Goal: Task Accomplishment & Management: Complete application form

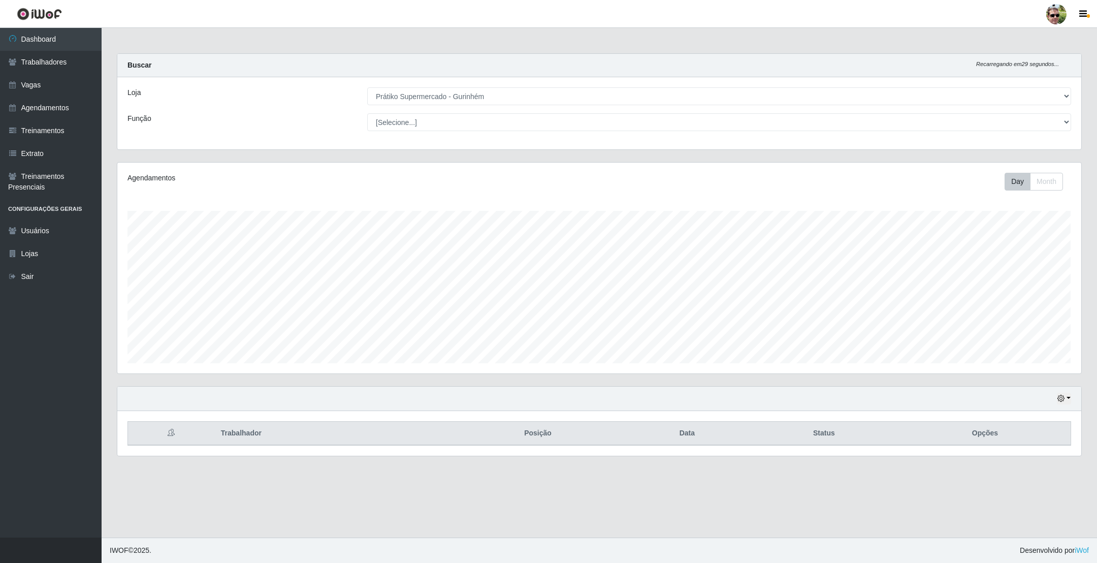
select select "176"
drag, startPoint x: 0, startPoint y: 0, endPoint x: 62, endPoint y: 84, distance: 104.9
click at [62, 84] on link "Vagas" at bounding box center [51, 85] width 102 height 23
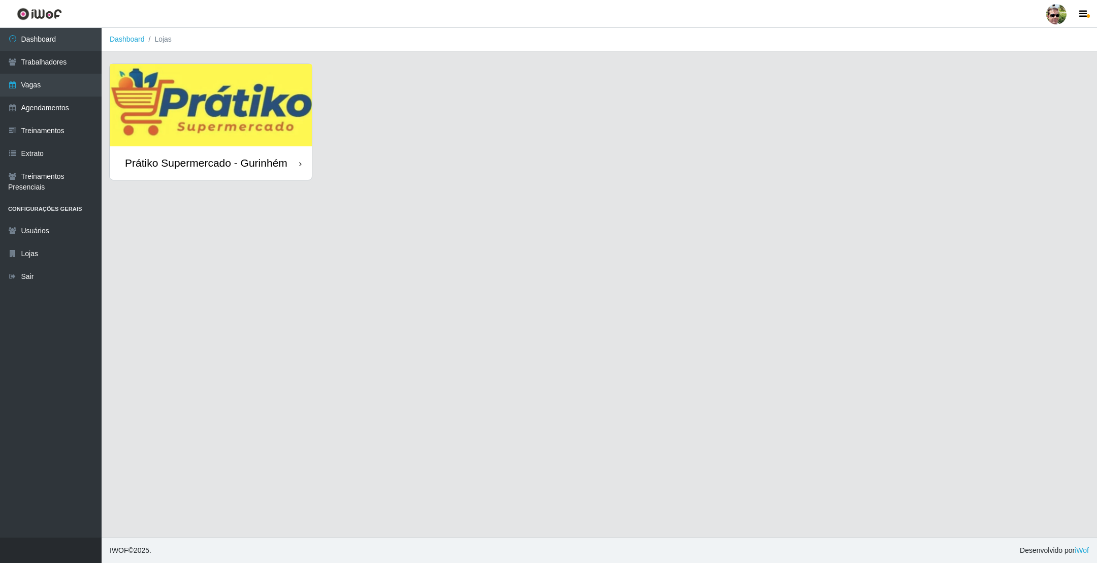
click at [201, 116] on img at bounding box center [211, 105] width 202 height 82
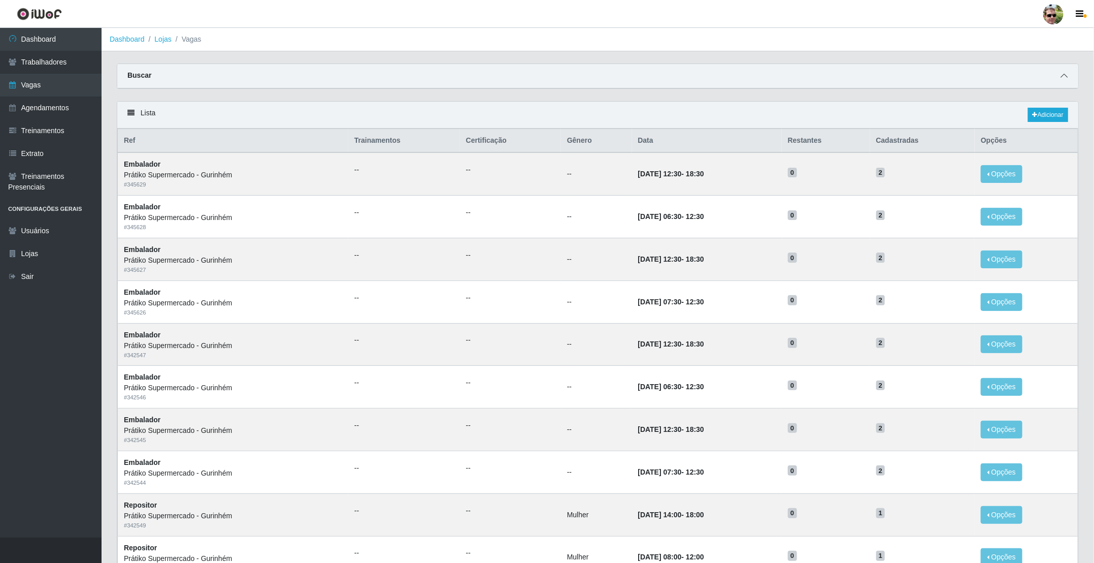
click at [1062, 79] on icon at bounding box center [1064, 75] width 7 height 7
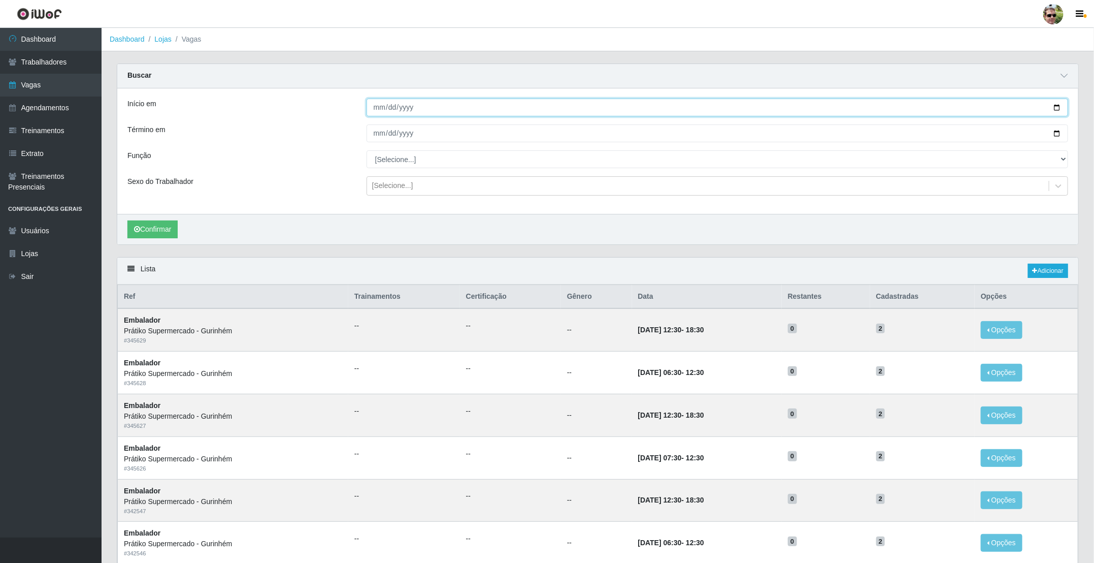
click at [1057, 105] on input "Início em" at bounding box center [718, 107] width 702 height 18
type input "[DATE]"
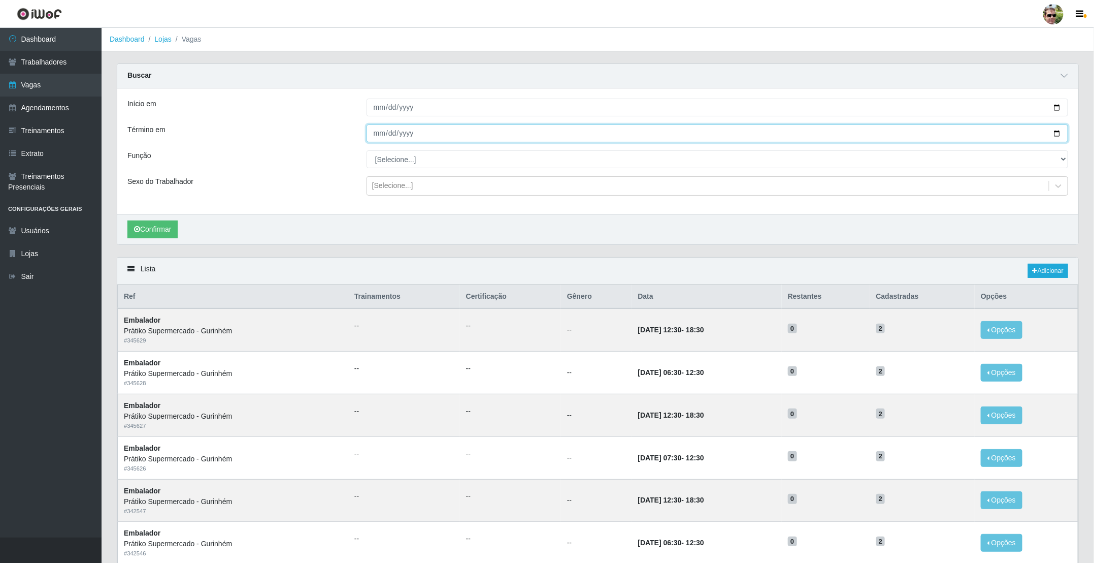
click at [1054, 133] on input "Término em" at bounding box center [718, 133] width 702 height 18
type input "[DATE]"
click at [432, 151] on select "[Selecione...] Auxiliar de entrega + Auxiliar de entrega ++ Embalador Embalador…" at bounding box center [718, 159] width 702 height 18
select select "1"
click at [367, 151] on select "[Selecione...] Auxiliar de entrega + Auxiliar de entrega ++ Embalador Embalador…" at bounding box center [718, 159] width 702 height 18
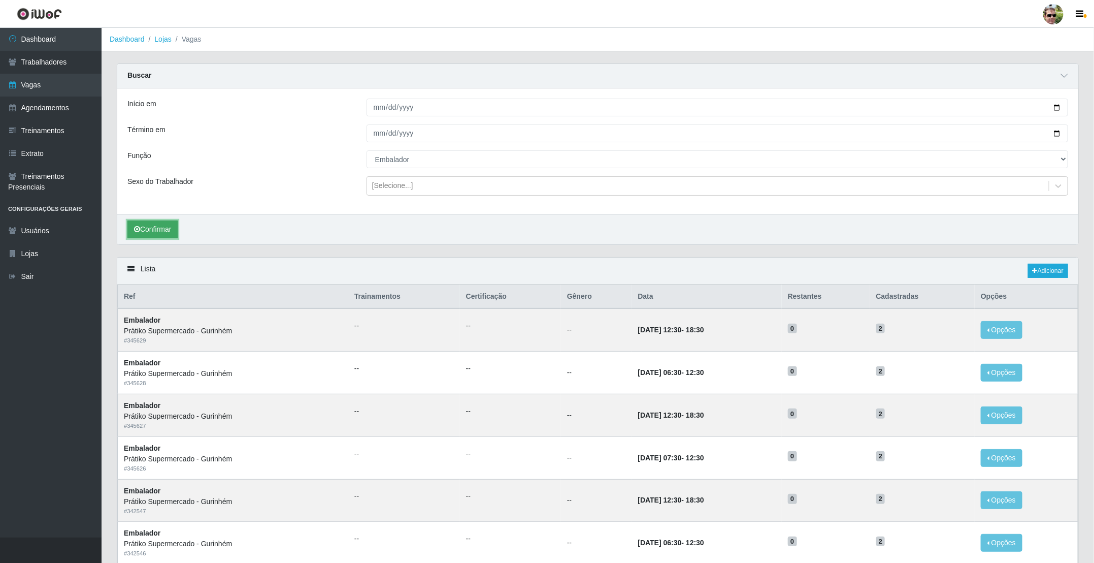
click at [162, 227] on button "Confirmar" at bounding box center [152, 229] width 50 height 18
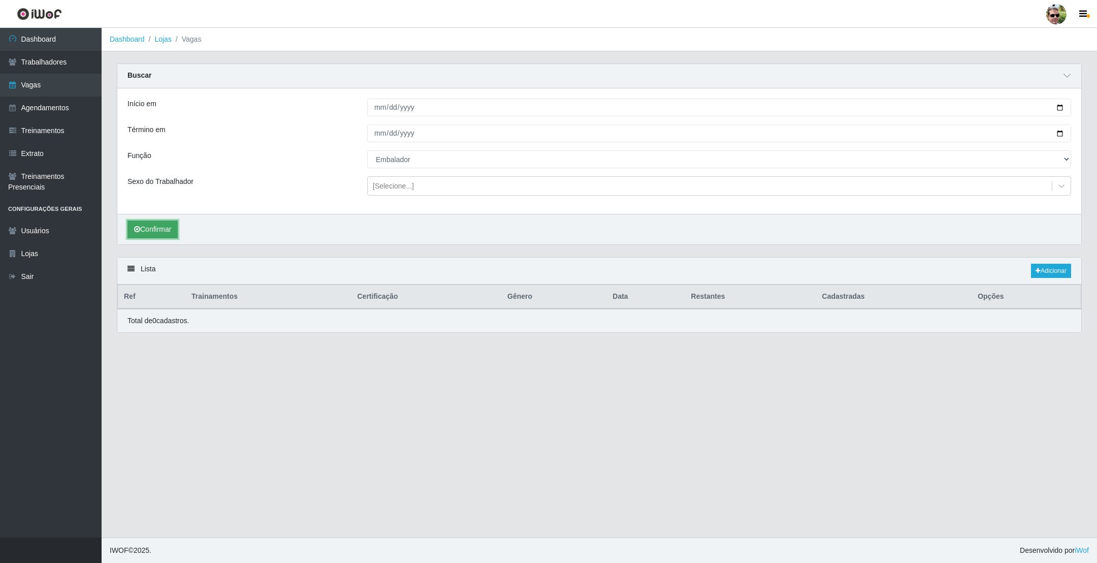
click at [160, 233] on button "Confirmar" at bounding box center [152, 229] width 50 height 18
click at [1049, 269] on link "Adicionar" at bounding box center [1051, 271] width 40 height 14
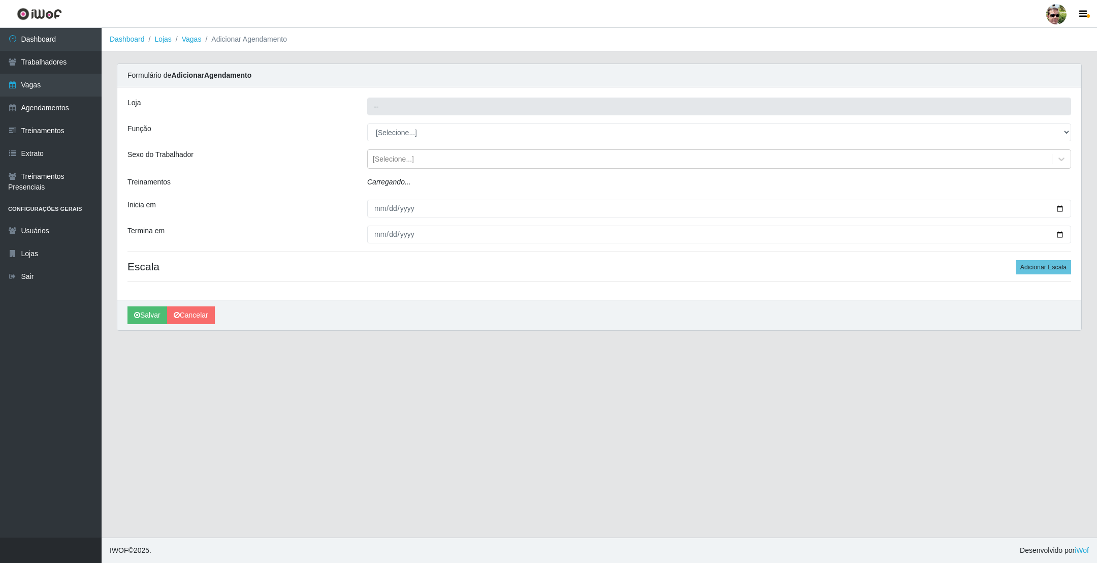
type input "Prátiko Supermercado - Gurinhém"
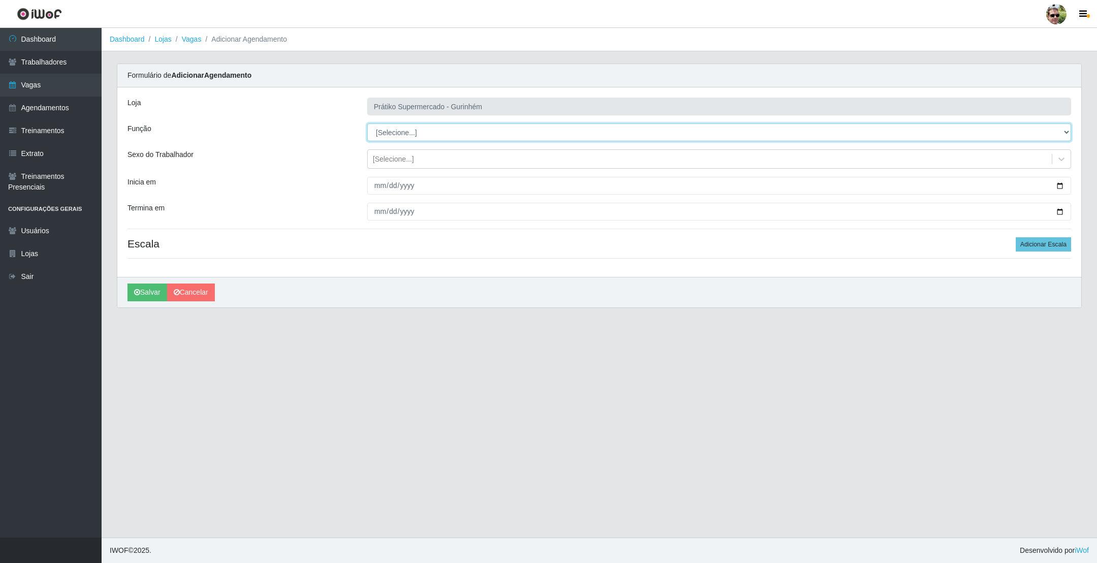
drag, startPoint x: 483, startPoint y: 131, endPoint x: 496, endPoint y: 138, distance: 14.3
click at [483, 131] on select "[Selecione...] Auxiliar de entrega + Auxiliar de entrega ++ Embalador Embalador…" at bounding box center [719, 132] width 704 height 18
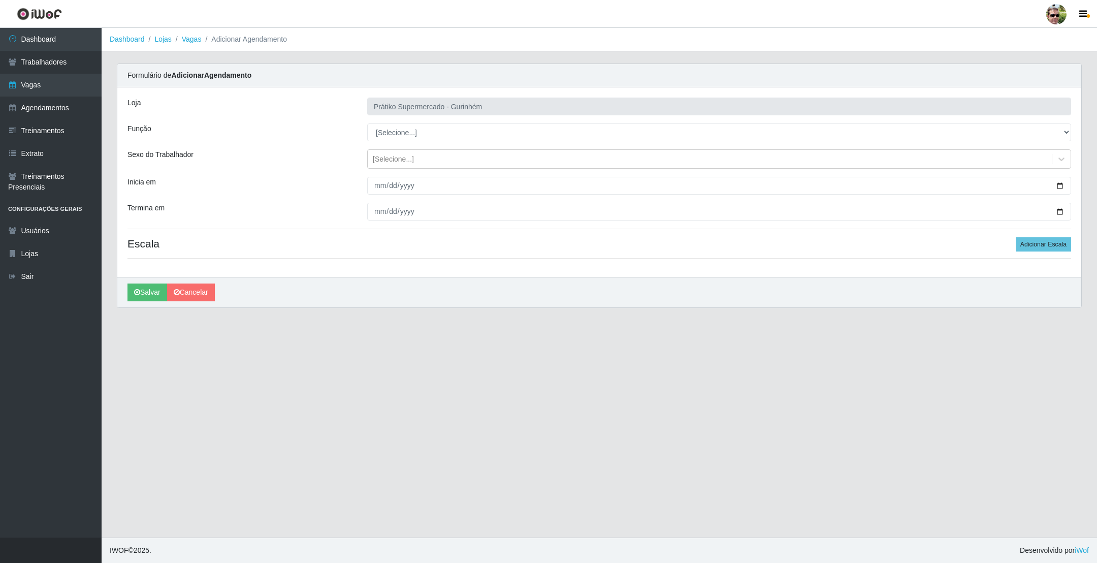
click at [984, 78] on div "Formulário de Adicionar Agendamento" at bounding box center [599, 75] width 964 height 23
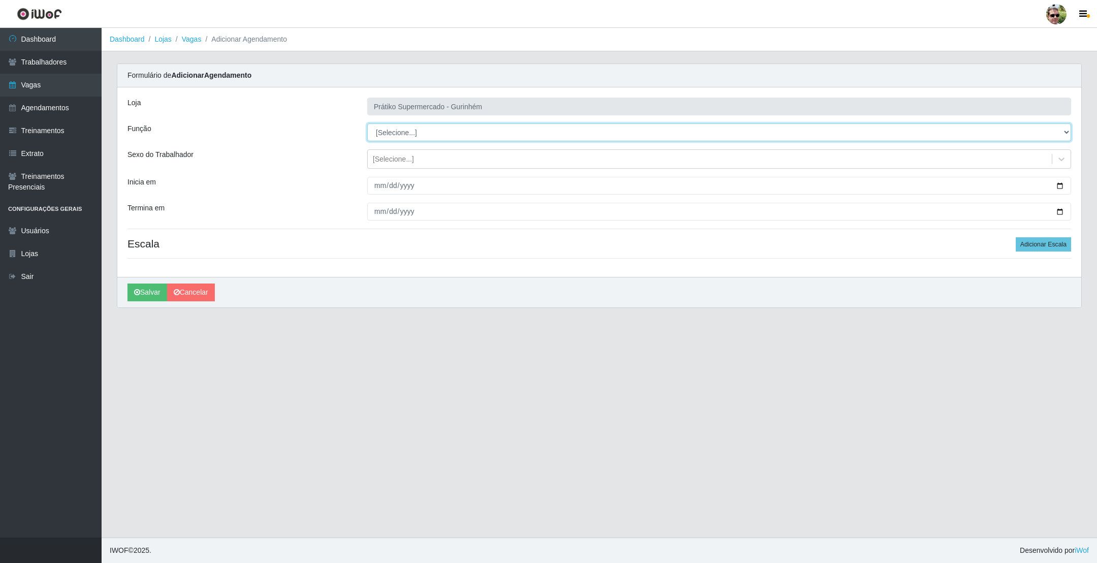
click at [1065, 130] on select "[Selecione...] Auxiliar de entrega + Auxiliar de entrega ++ Embalador Embalador…" at bounding box center [719, 132] width 704 height 18
select select "1"
click at [367, 124] on select "[Selecione...] Auxiliar de entrega + Auxiliar de entrega ++ Embalador Embalador…" at bounding box center [719, 132] width 704 height 18
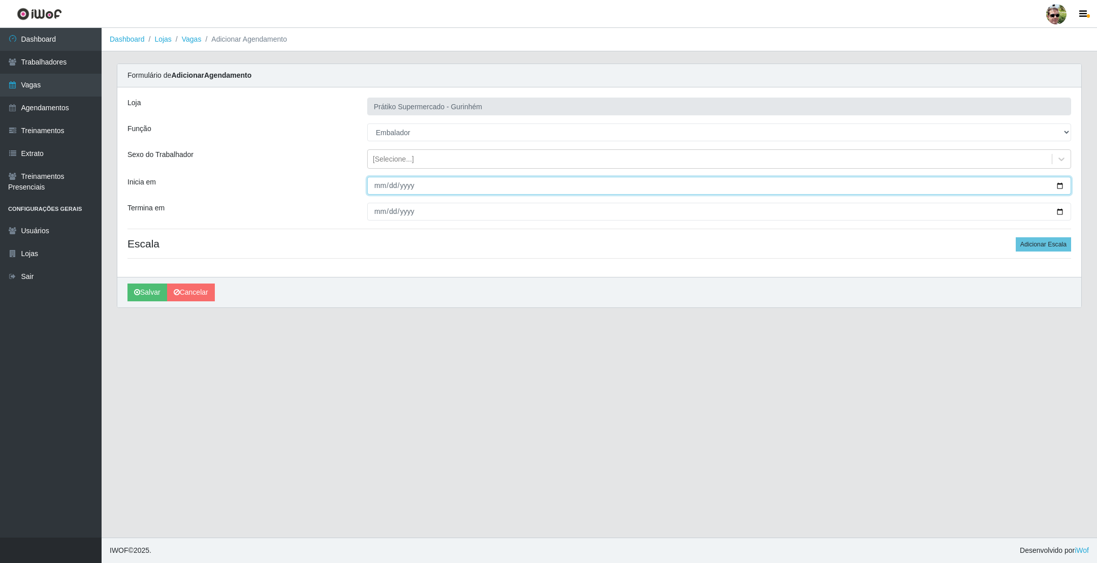
click at [1059, 185] on input "Inicia em" at bounding box center [719, 186] width 704 height 18
type input "[DATE]"
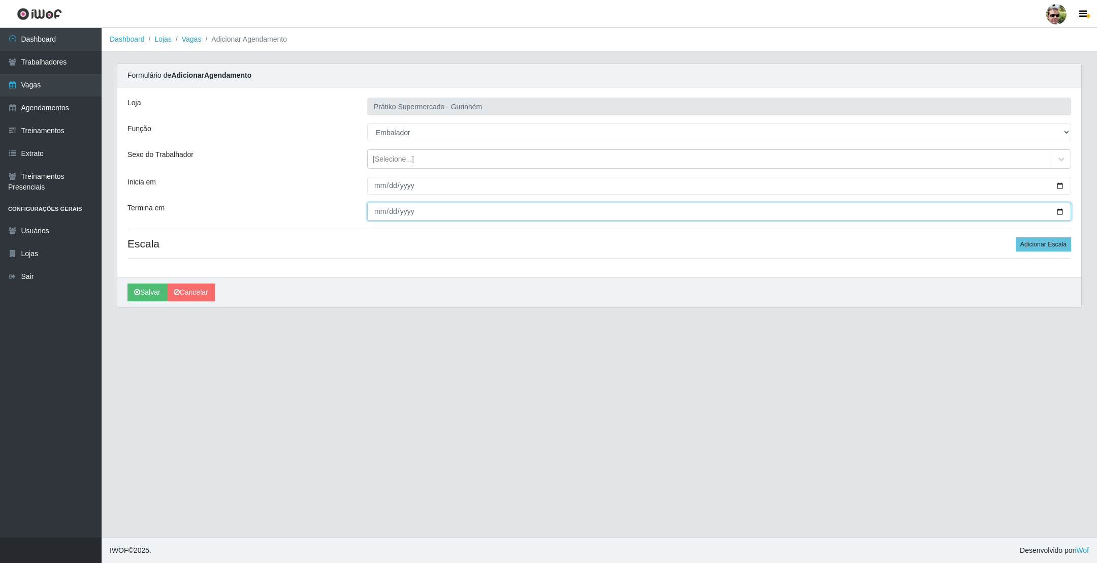
click at [1060, 212] on input "Termina em" at bounding box center [719, 212] width 704 height 18
type input "[DATE]"
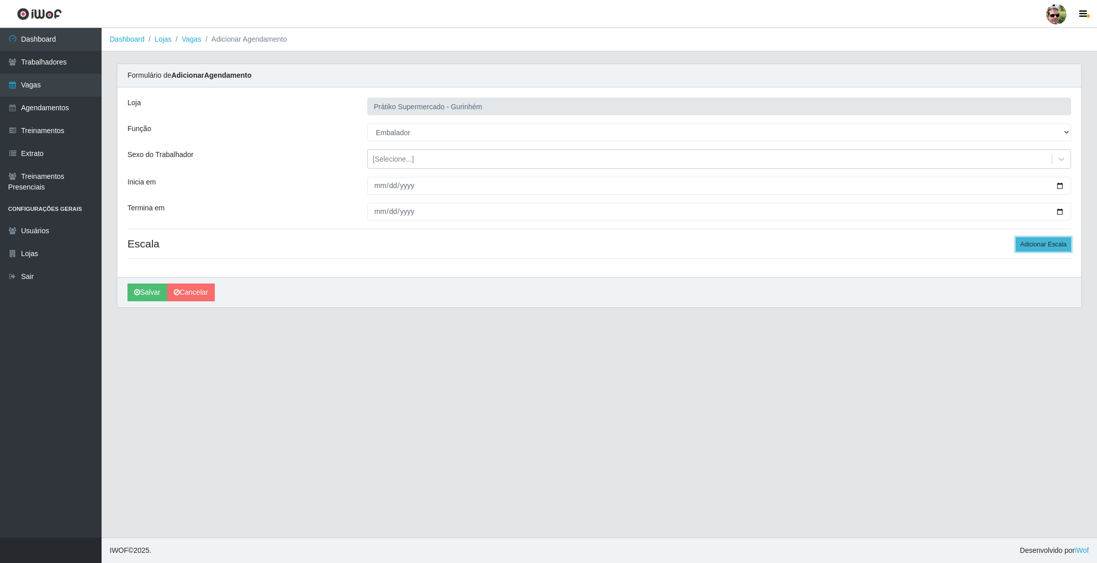
click at [1043, 243] on button "Adicionar Escala" at bounding box center [1042, 244] width 55 height 14
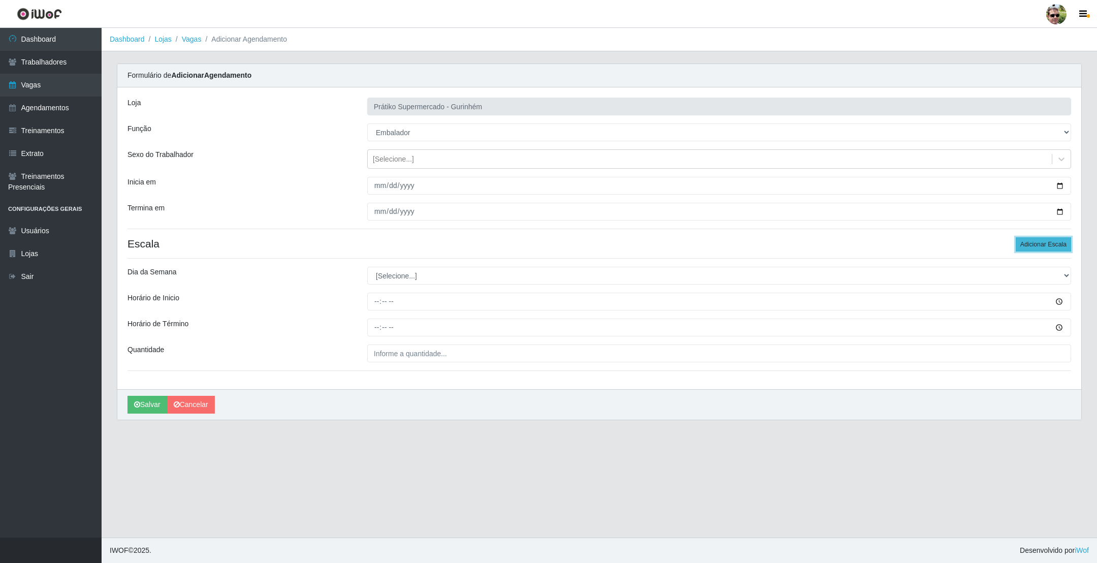
click at [1043, 243] on button "Adicionar Escala" at bounding box center [1042, 244] width 55 height 14
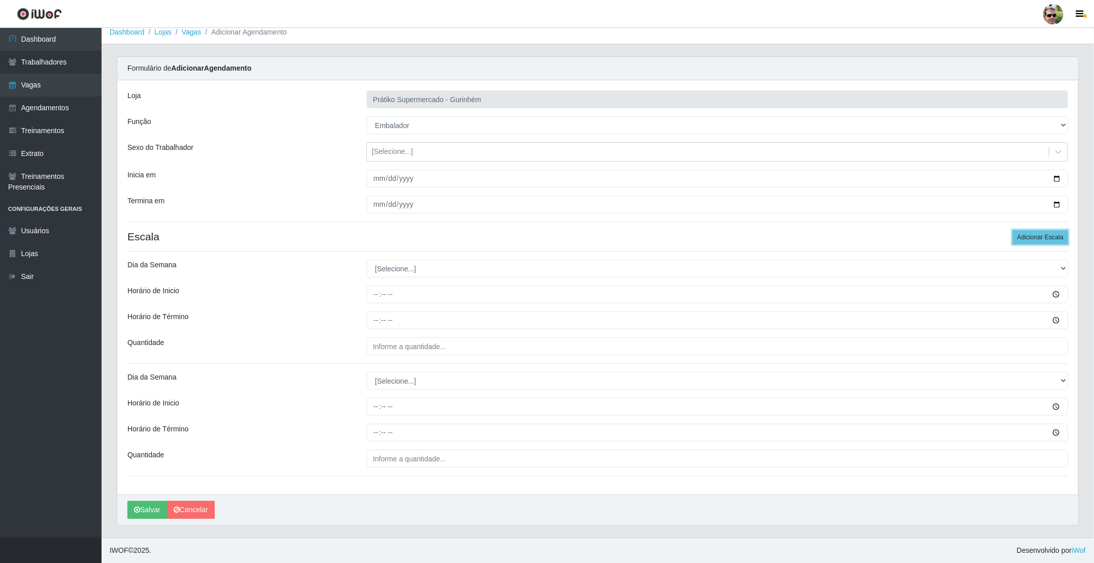
scroll to position [10, 0]
click at [1043, 236] on button "Adicionar Escala" at bounding box center [1040, 237] width 55 height 14
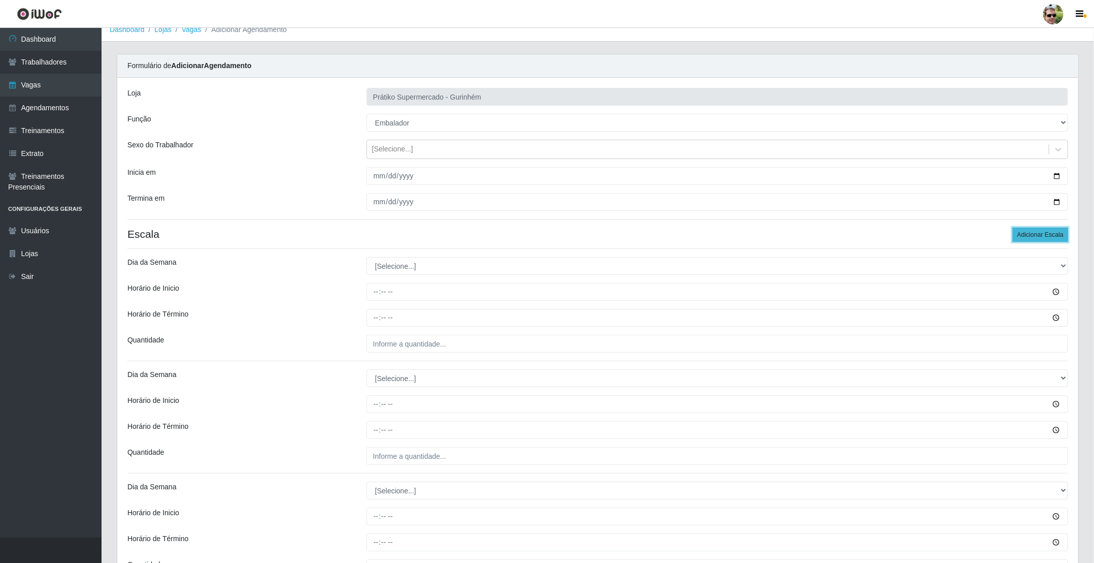
click at [1043, 236] on button "Adicionar Escala" at bounding box center [1040, 234] width 55 height 14
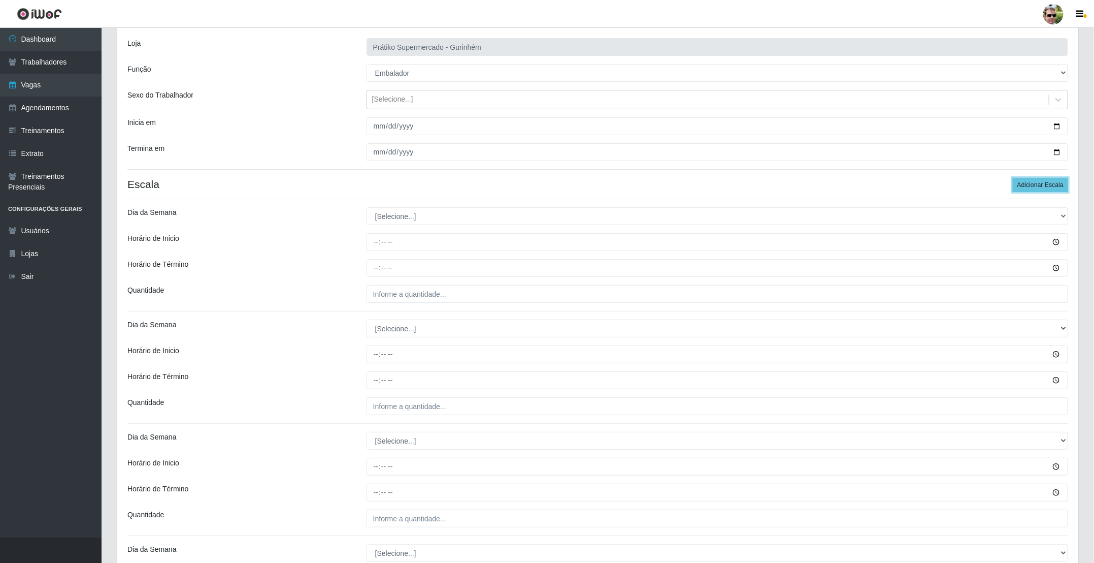
scroll to position [86, 0]
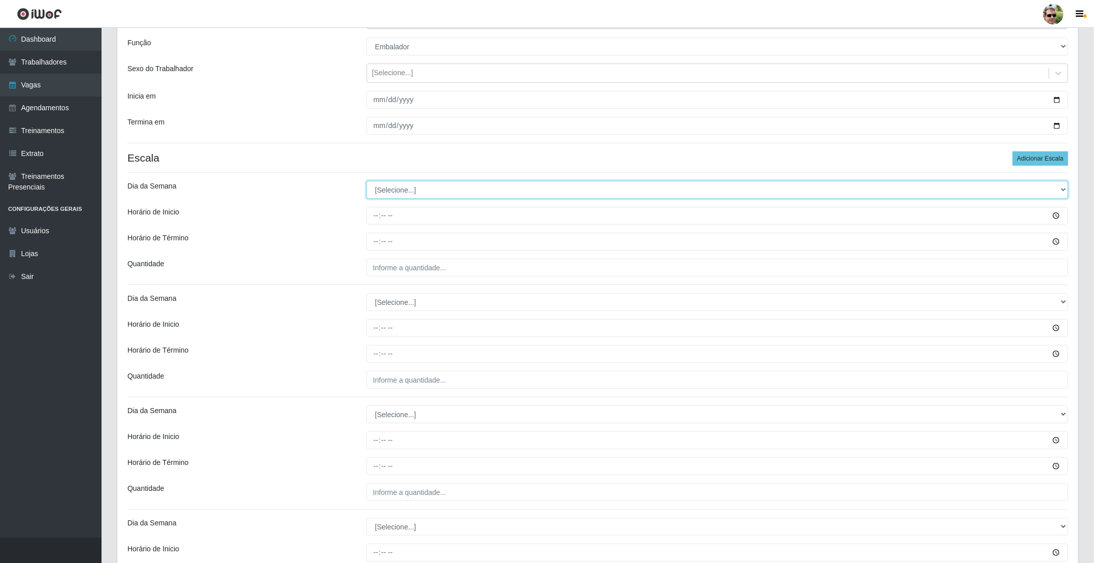
click at [453, 188] on select "[Selecione...] Segunda Terça Quarta Quinta Sexta Sábado Domingo" at bounding box center [718, 190] width 702 height 18
select select "4"
click at [367, 182] on select "[Selecione...] Segunda Terça Quarta Quinta Sexta Sábado Domingo" at bounding box center [718, 190] width 702 height 18
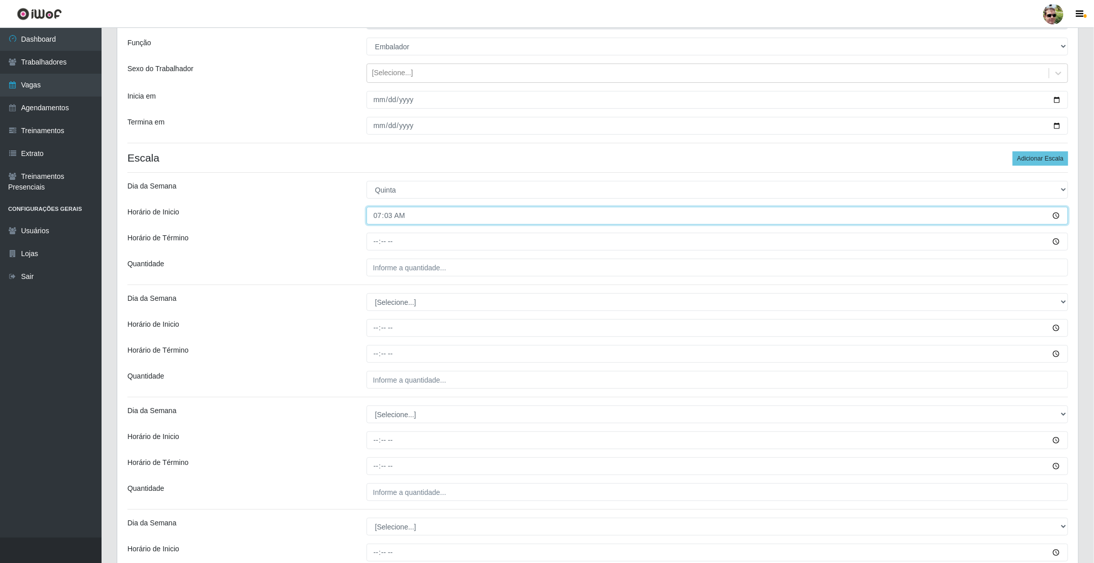
type input "07:30"
type input "12:30"
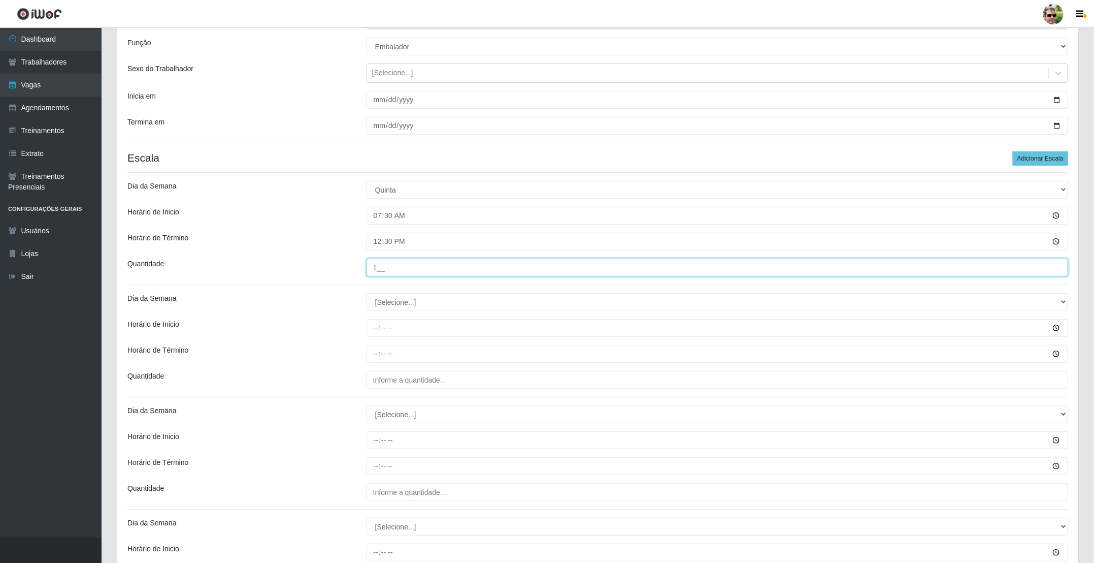
type input "1__"
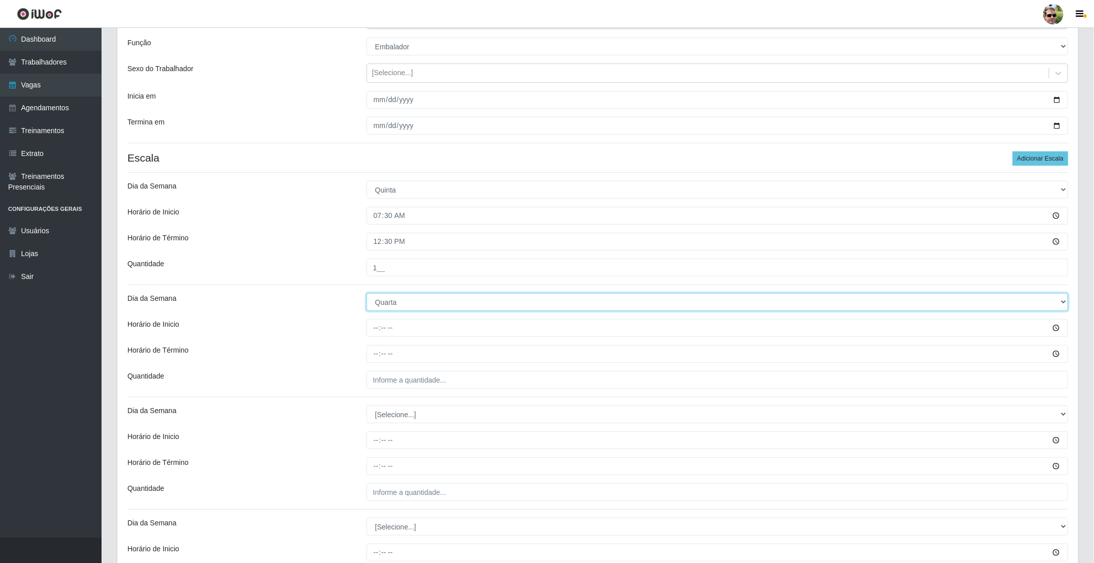
select select "4"
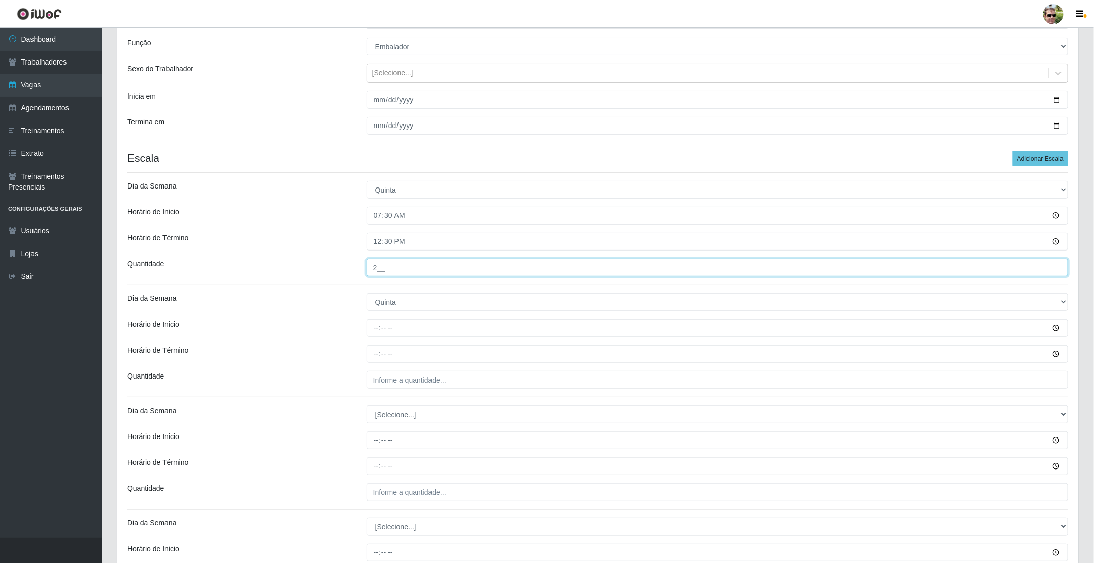
type input "2__"
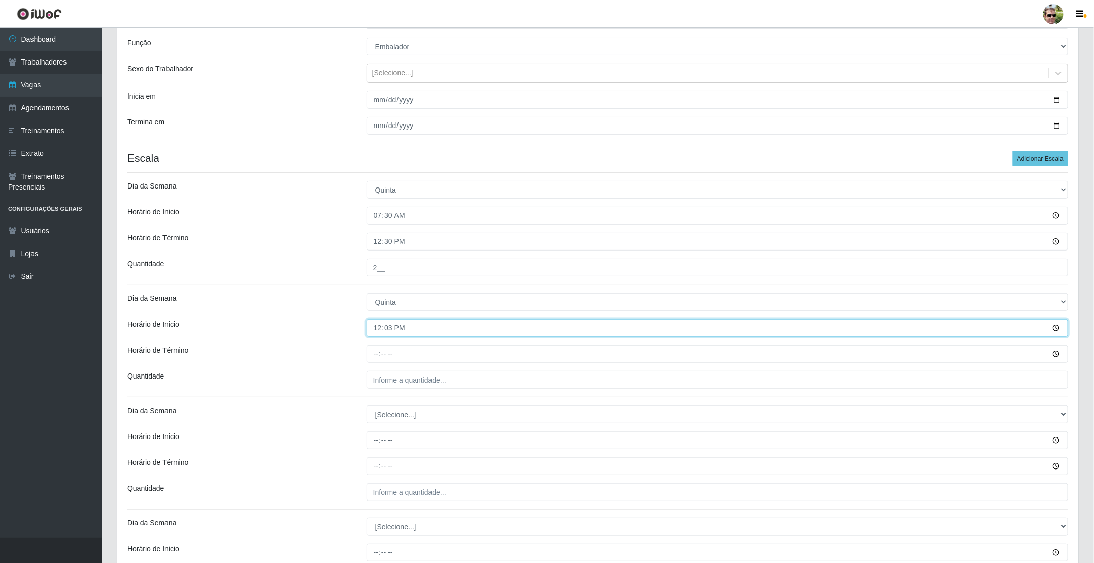
type input "12:30"
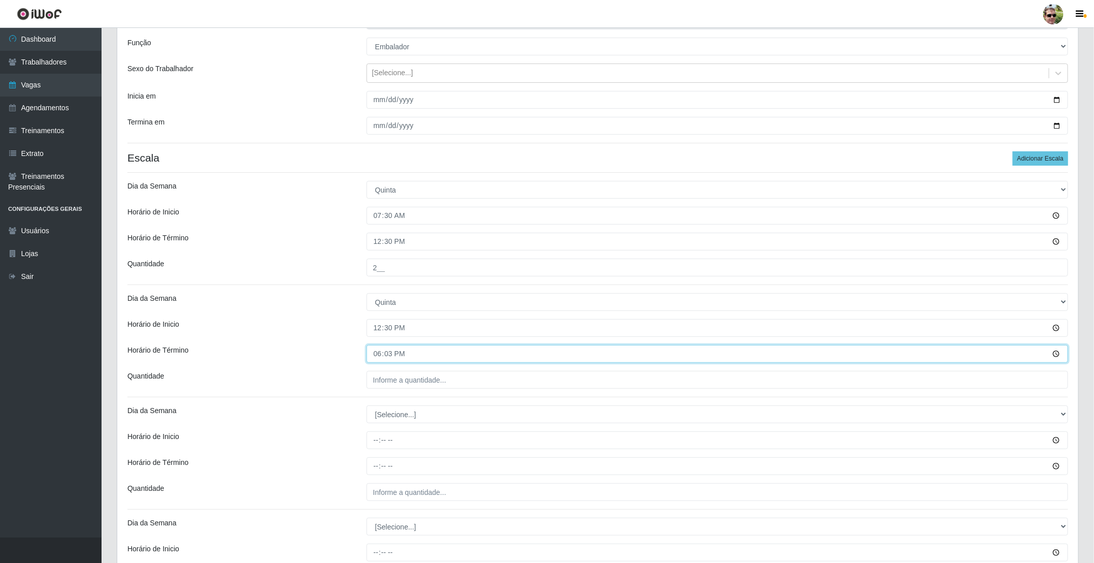
type input "18:30"
type input "2__"
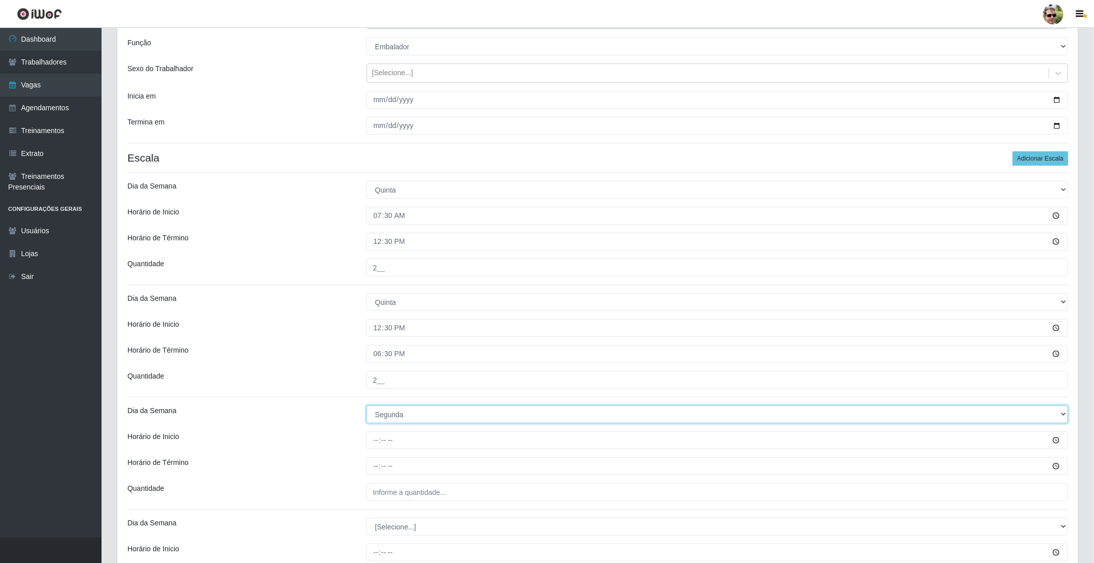
scroll to position [162, 0]
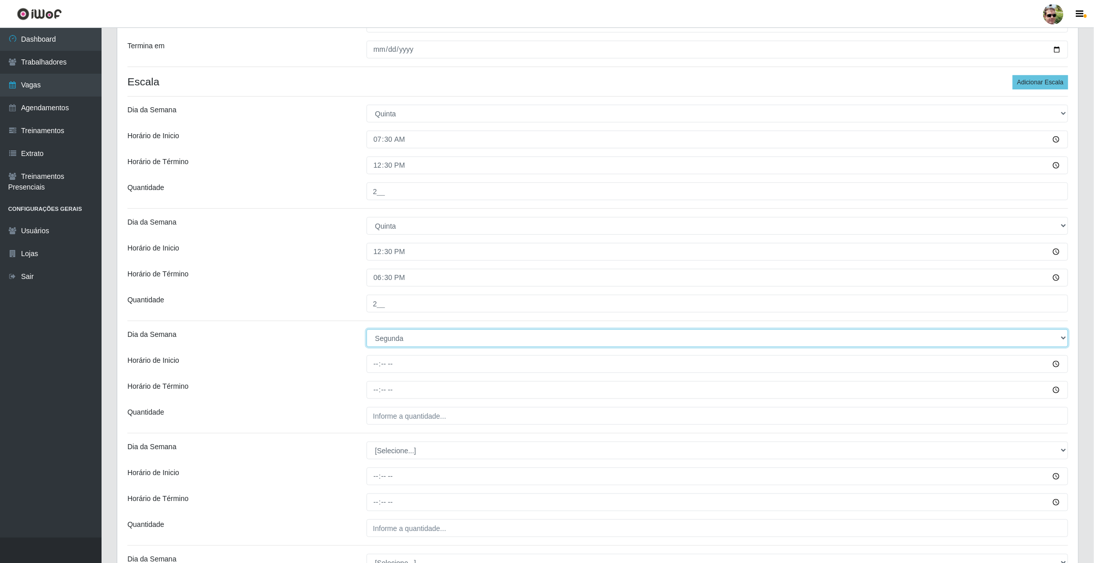
select select "5"
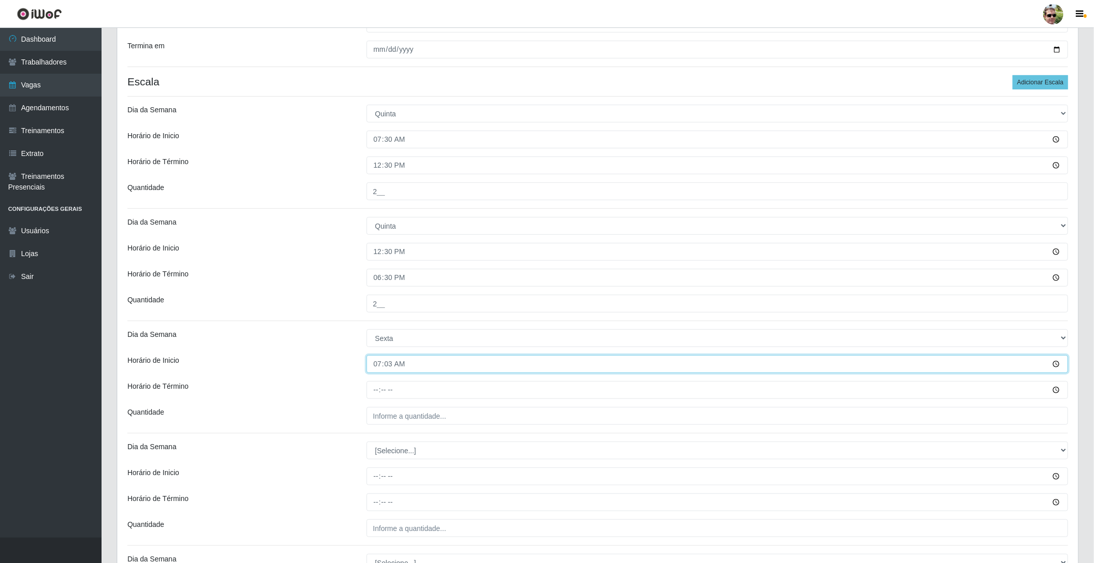
type input "07:30"
type input "12:30"
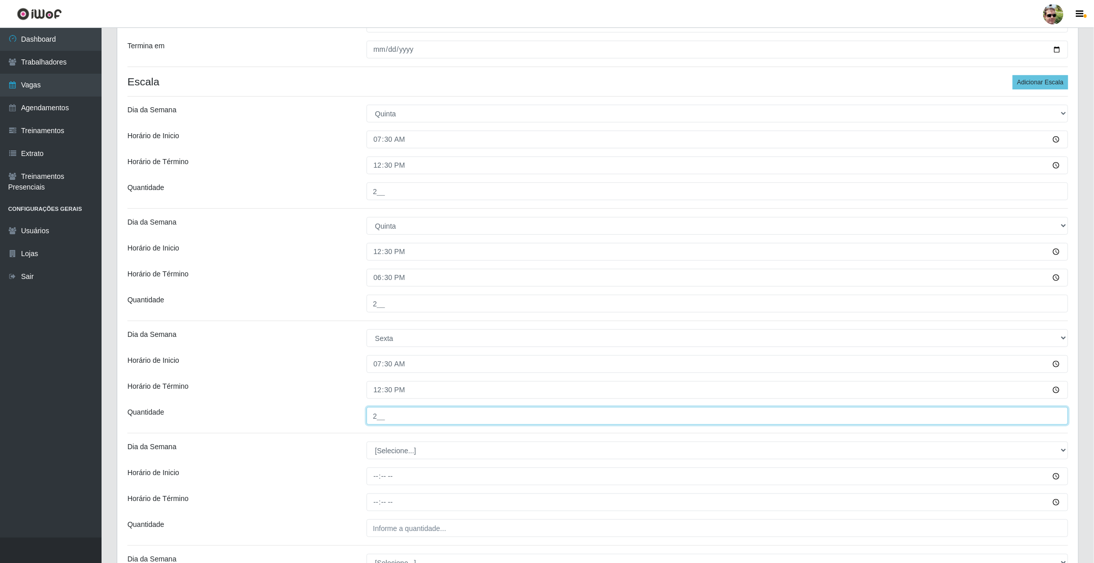
type input "2__"
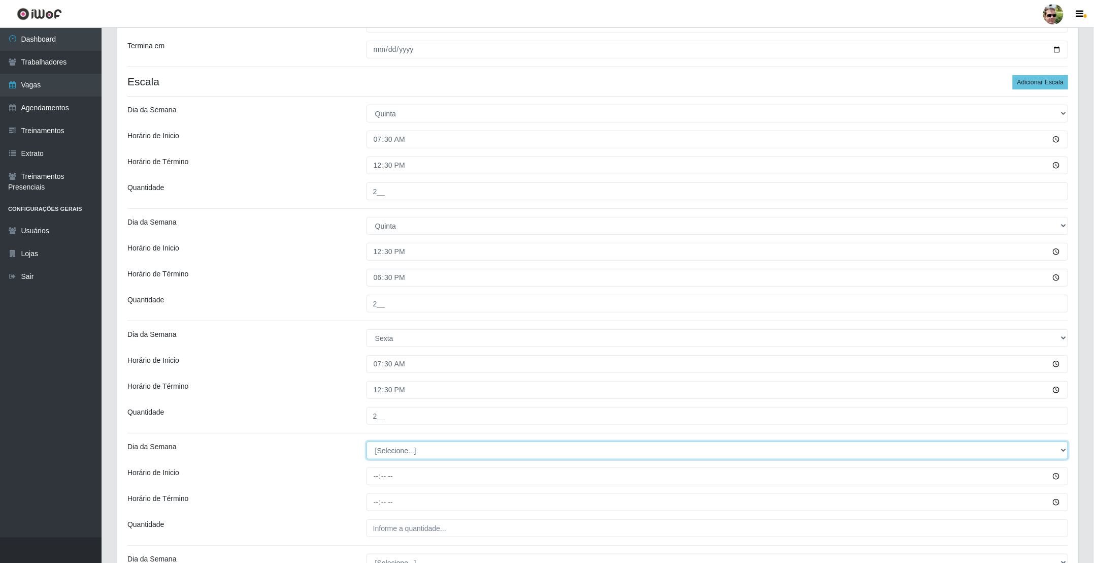
scroll to position [238, 0]
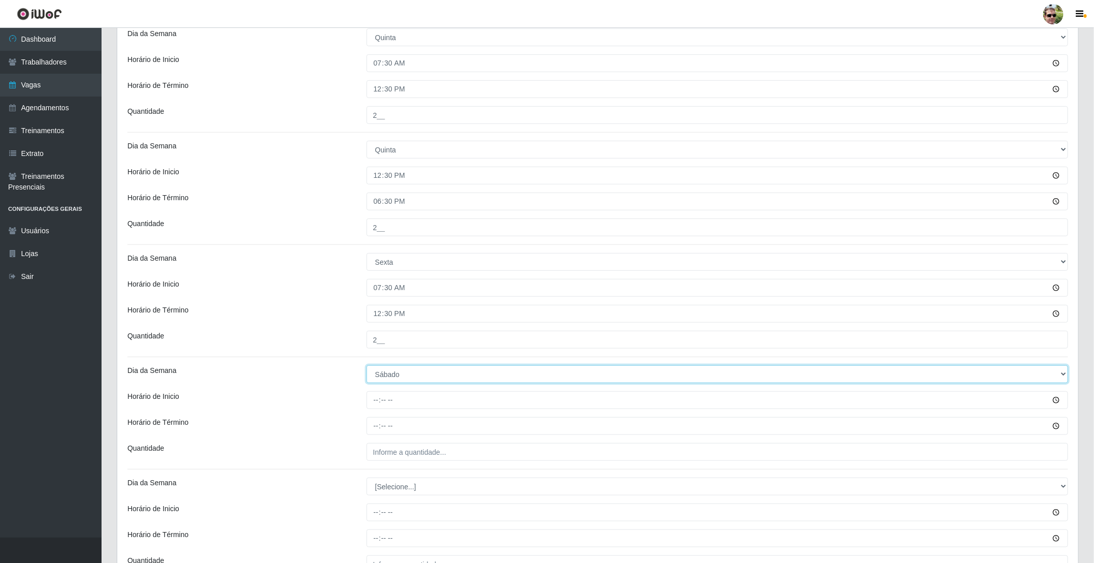
select select "5"
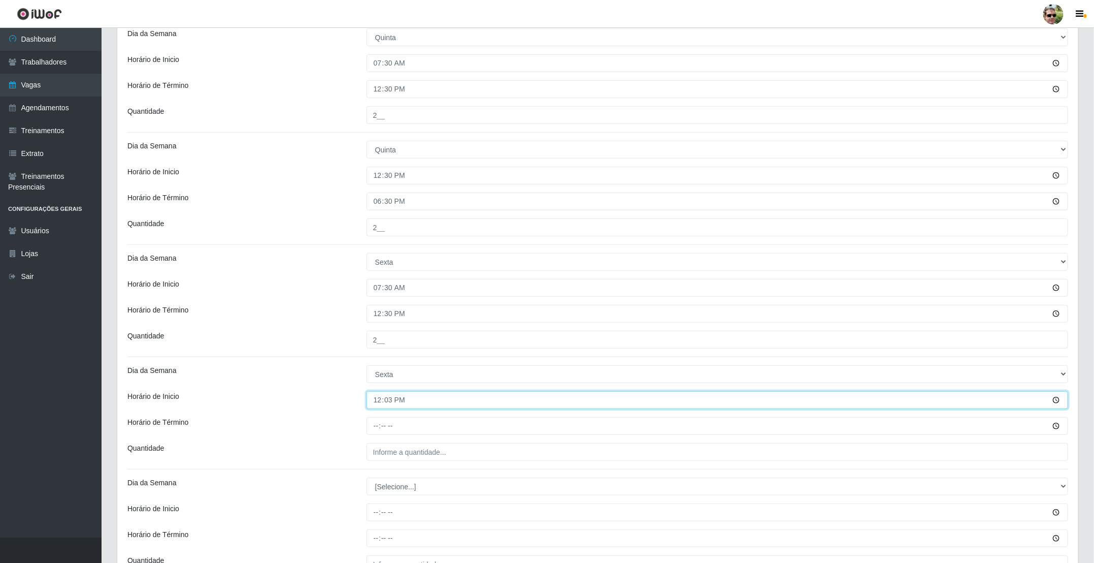
type input "12:30"
type input "18:30"
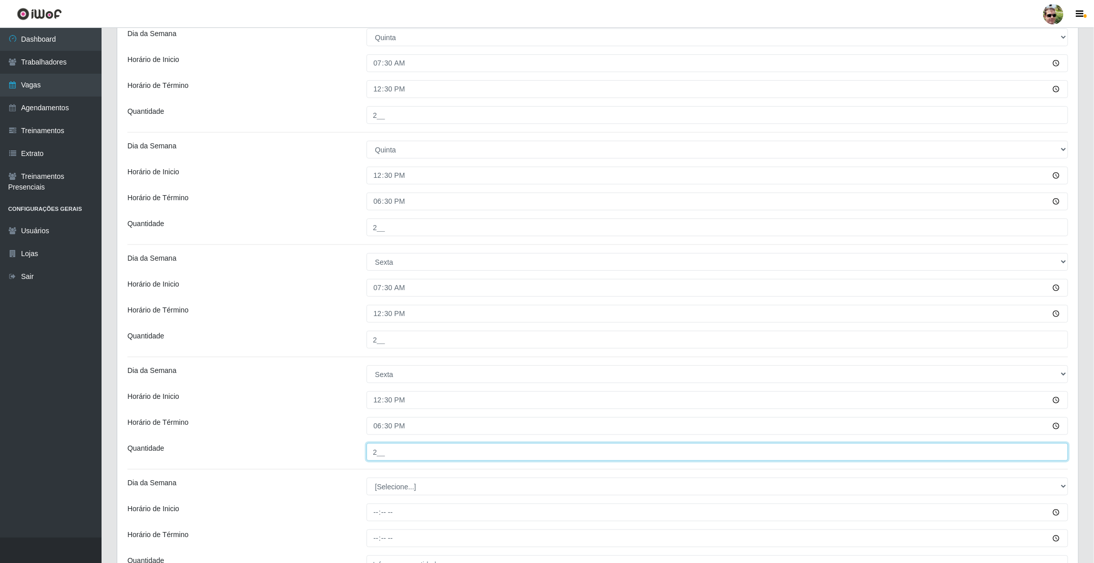
type input "2__"
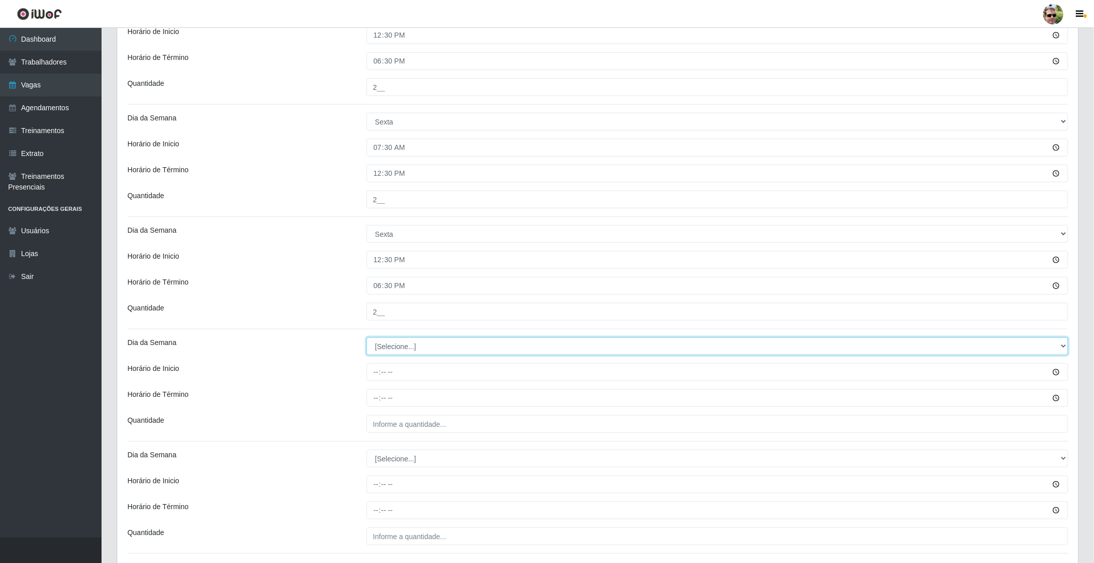
scroll to position [390, 0]
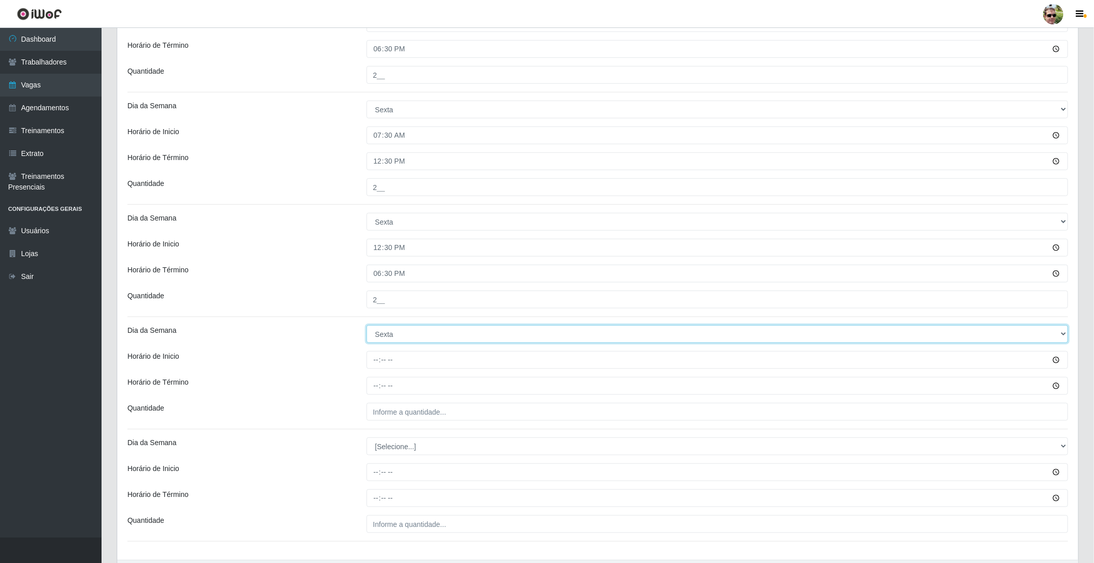
select select "6"
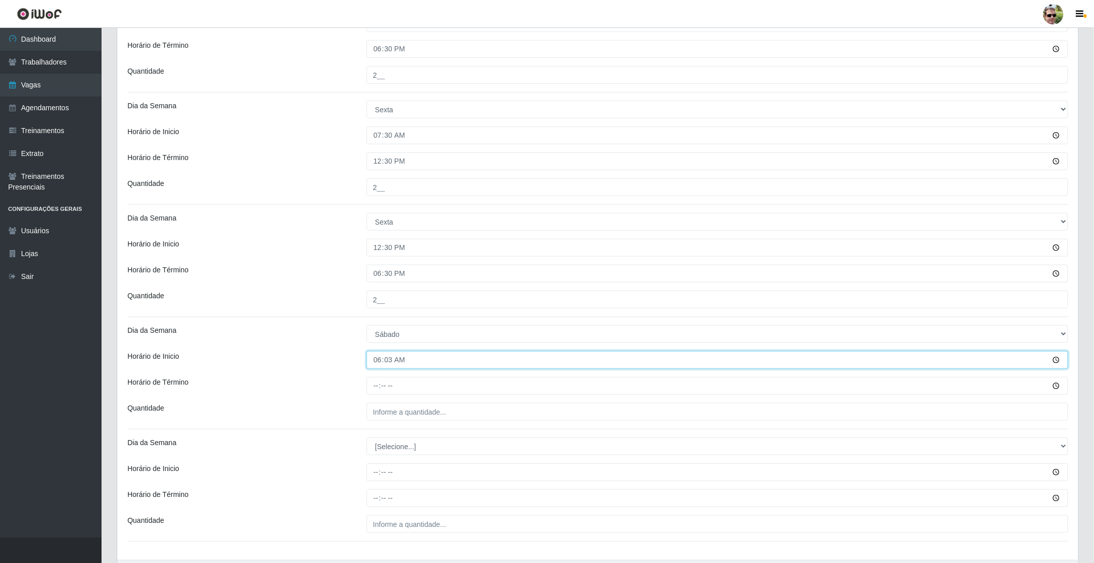
type input "06:30"
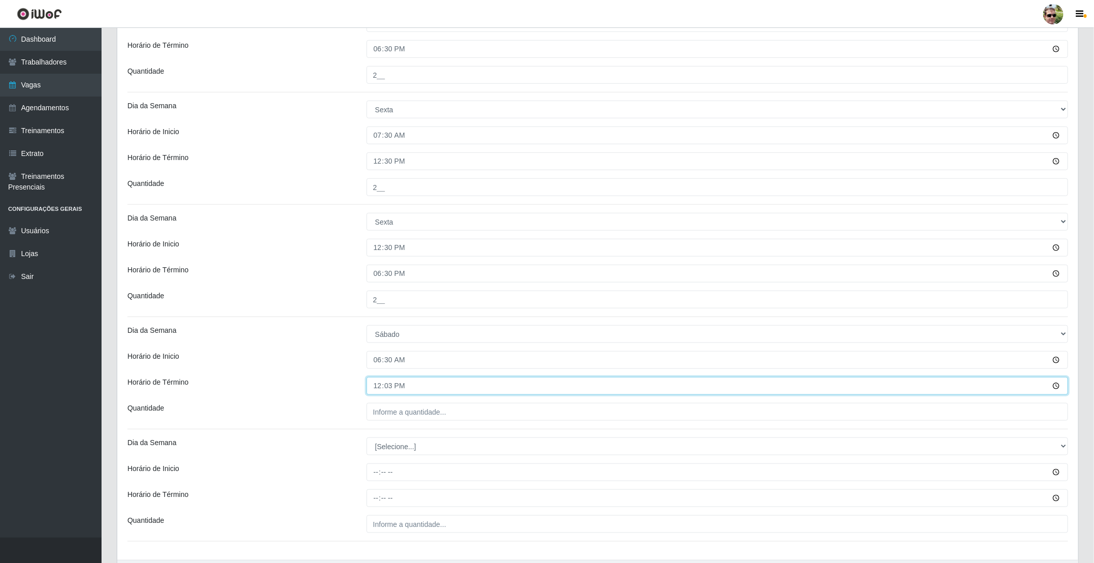
type input "12:30"
type input "2__"
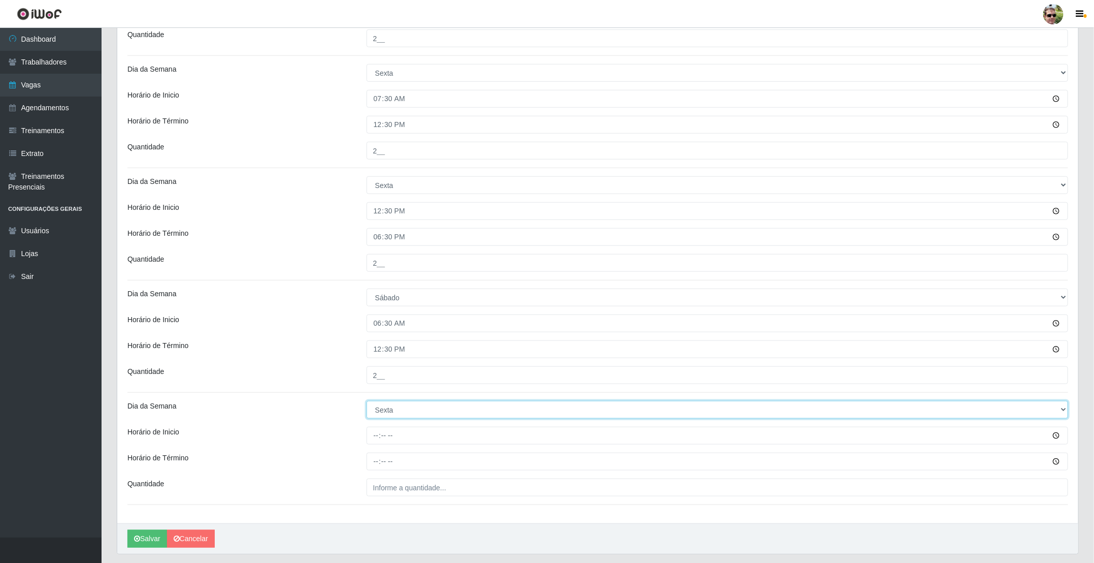
scroll to position [460, 0]
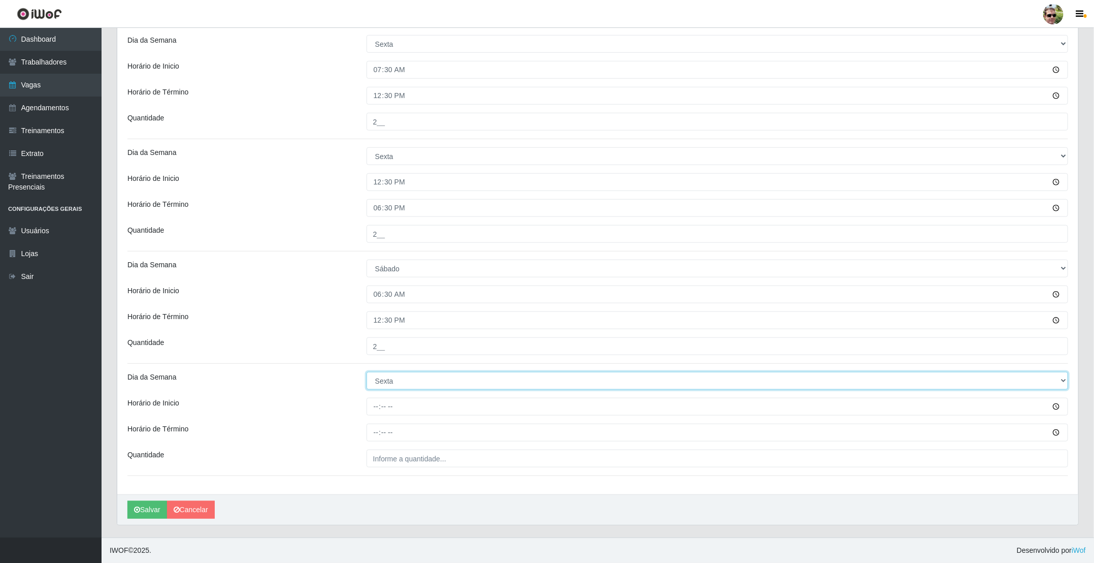
select select "6"
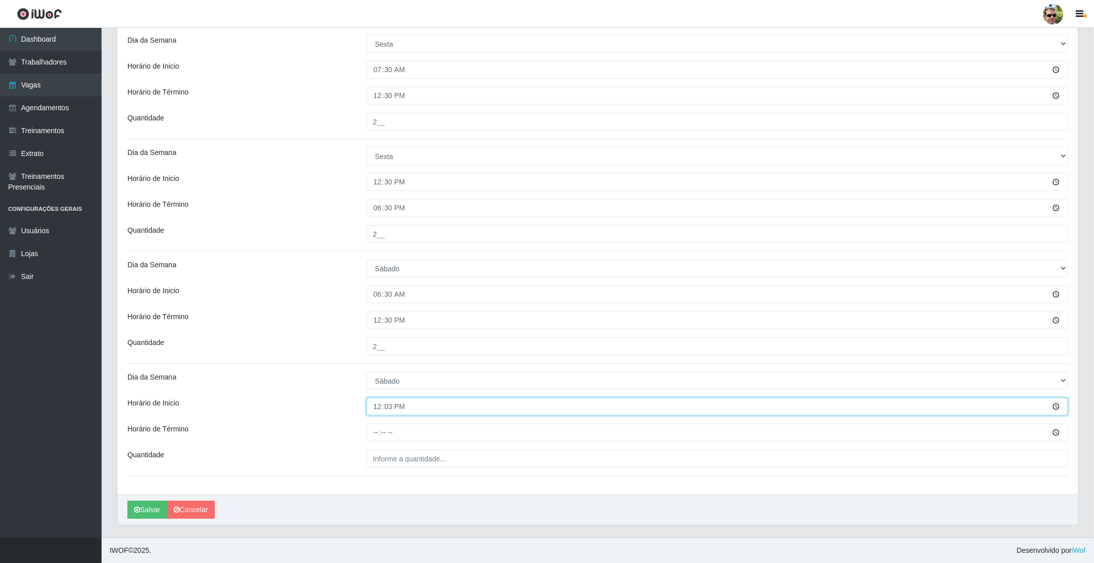
type input "12:30"
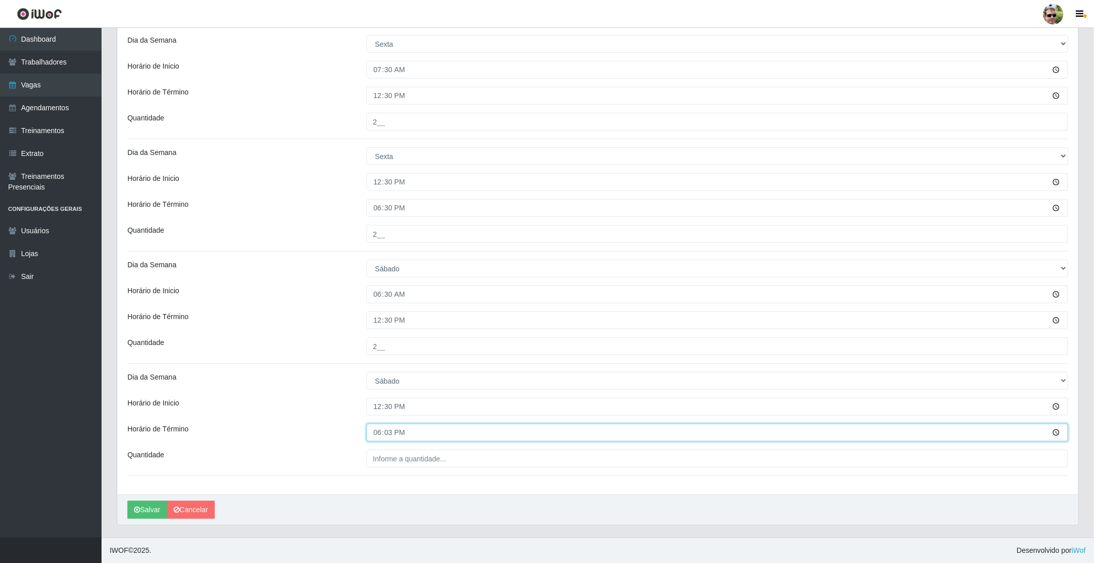
type input "18:30"
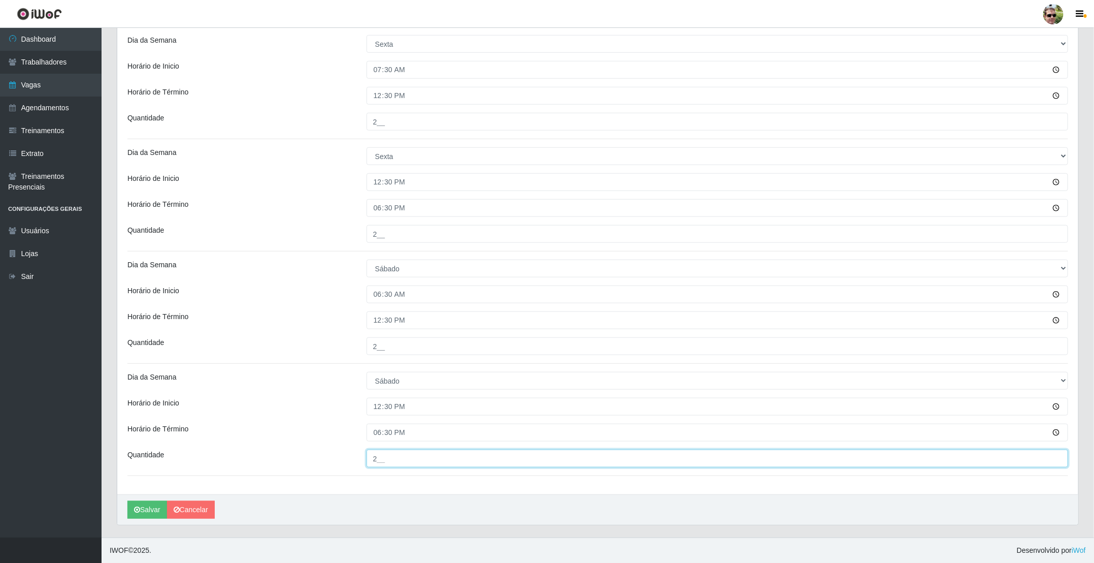
type input "2__"
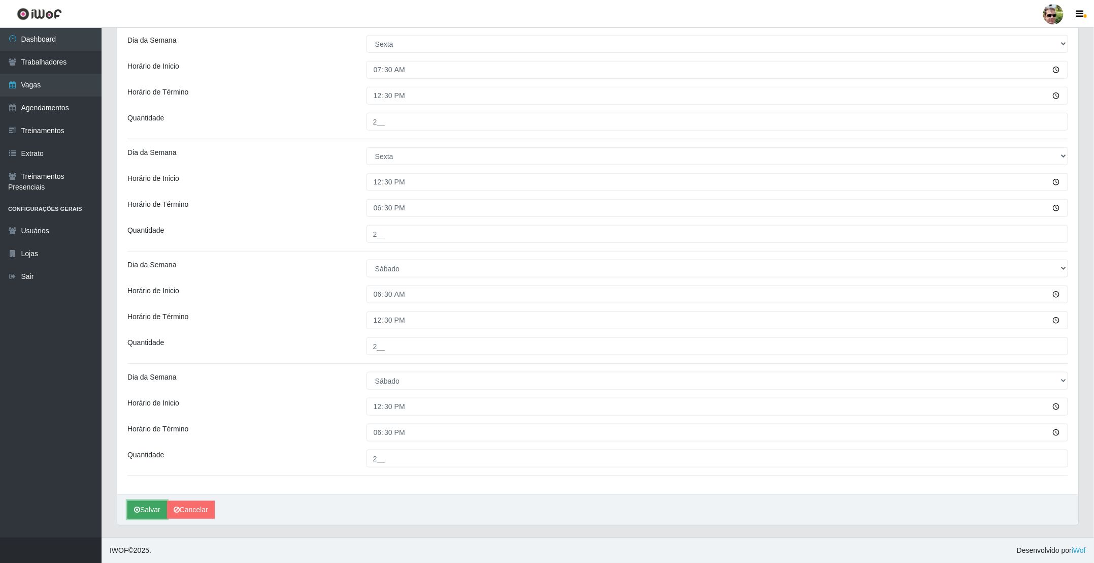
click at [144, 507] on button "Salvar" at bounding box center [147, 510] width 40 height 18
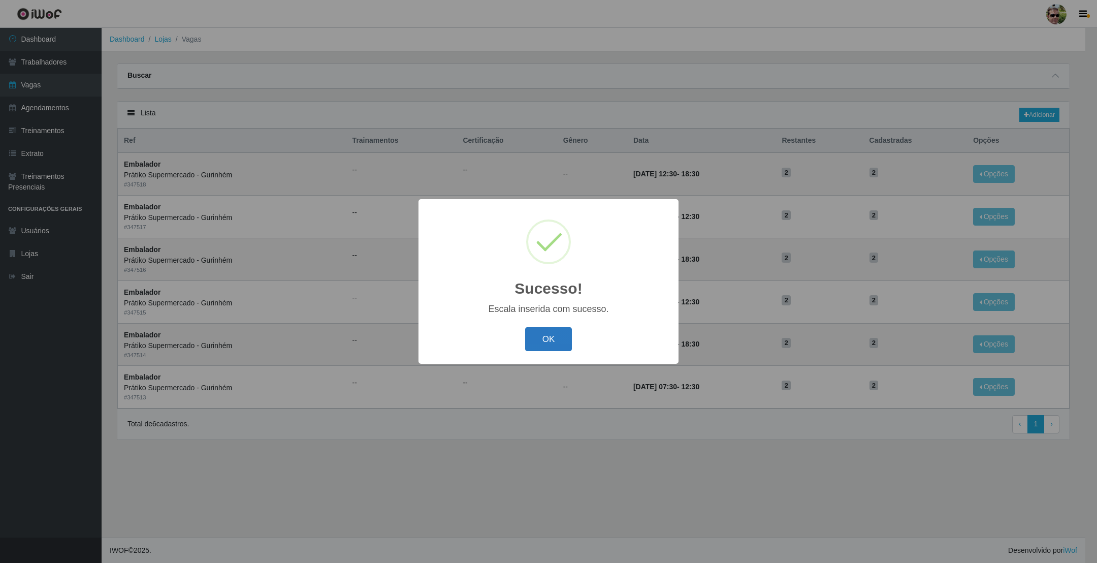
click at [559, 338] on button "OK" at bounding box center [548, 339] width 47 height 24
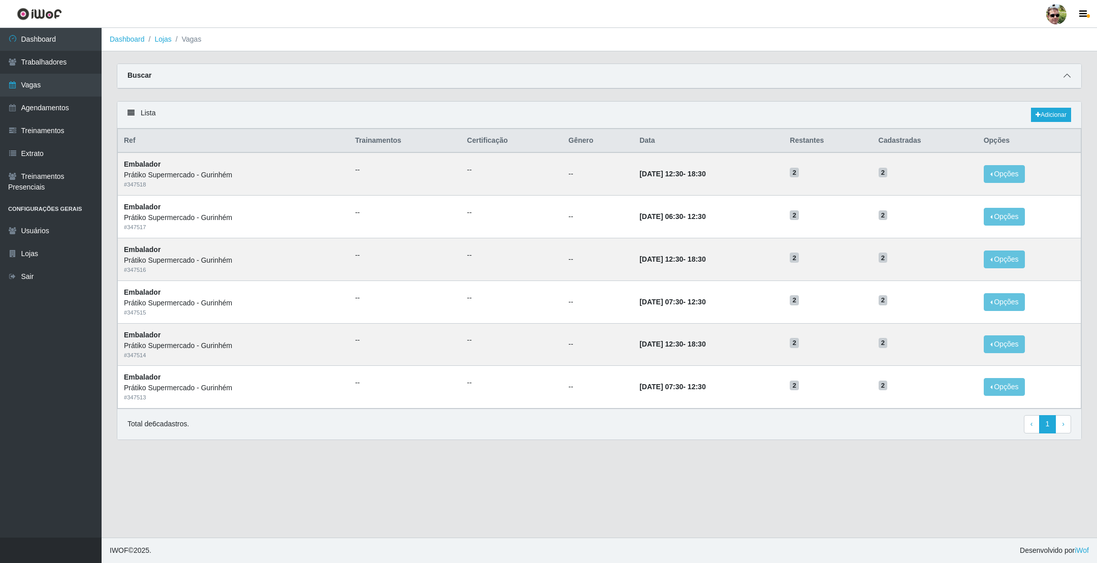
click at [1065, 75] on icon at bounding box center [1066, 75] width 7 height 7
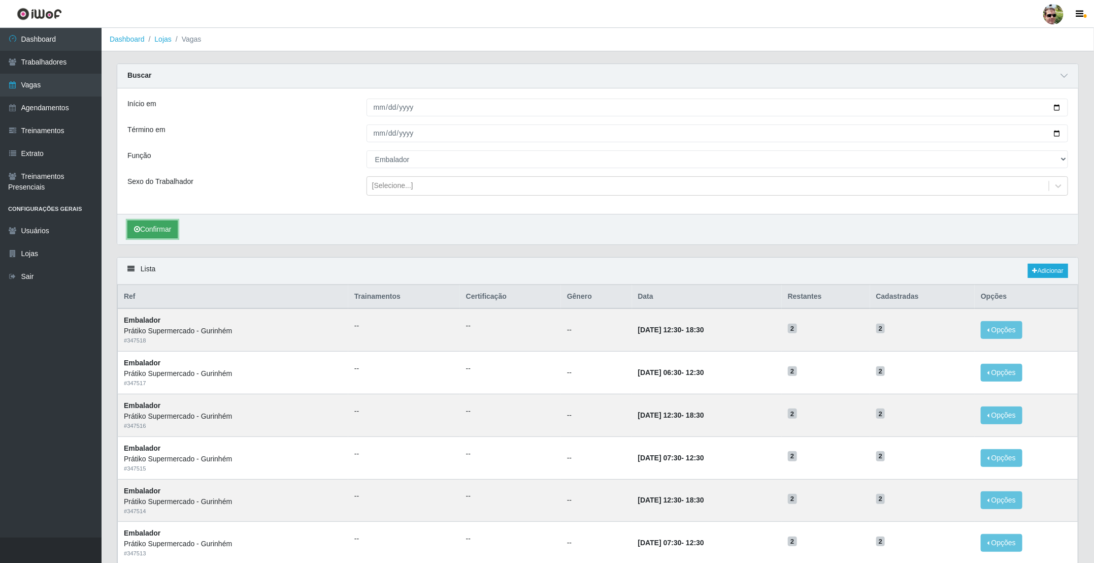
click at [153, 234] on button "Confirmar" at bounding box center [152, 229] width 50 height 18
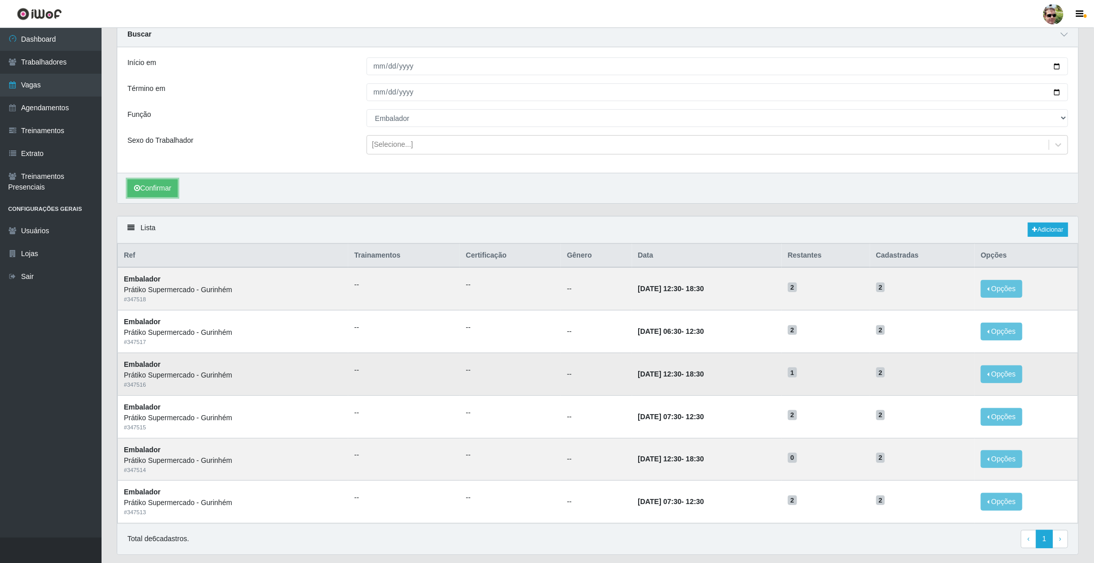
scroll to position [76, 0]
